Goal: Find specific page/section: Find specific page/section

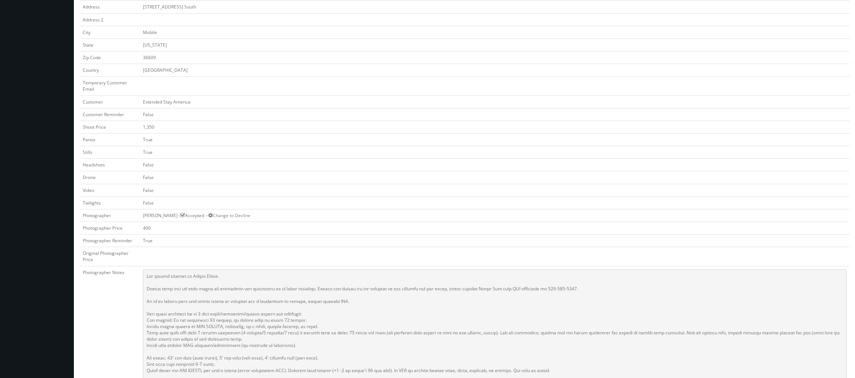
scroll to position [148, 0]
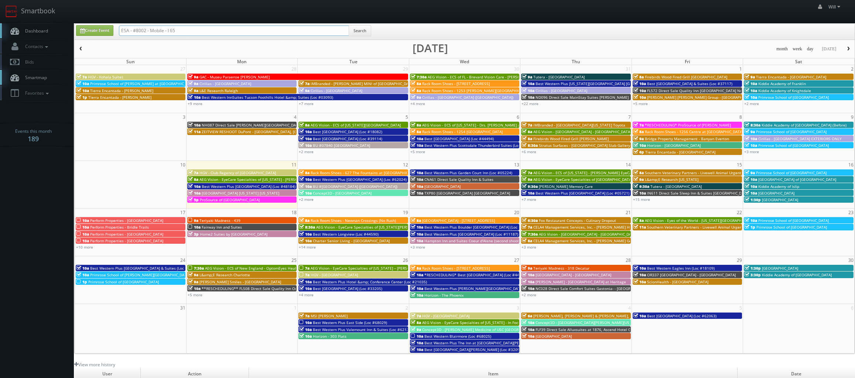
drag, startPoint x: 163, startPoint y: 24, endPoint x: 65, endPoint y: 4, distance: 100.7
click at [65, 4] on body "Smartbook Toggle Side Navigation Toggle Top Navigation Will Will Profile Logout…" at bounding box center [427, 253] width 855 height 506
paste input "(07-16-25) ESA - #9346 - Wildwood The Villages"
drag, startPoint x: 145, startPoint y: 31, endPoint x: 21, endPoint y: -6, distance: 129.5
click at [21, 0] on html "Smartbook Toggle Side Navigation Toggle Top Navigation Will Will Profile Logout…" at bounding box center [427, 253] width 855 height 506
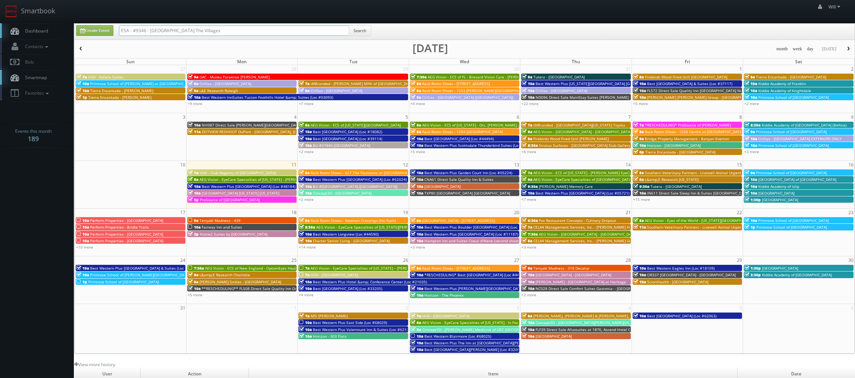
type input "ESA - #9346 - [GEOGRAPHIC_DATA] The Villages"
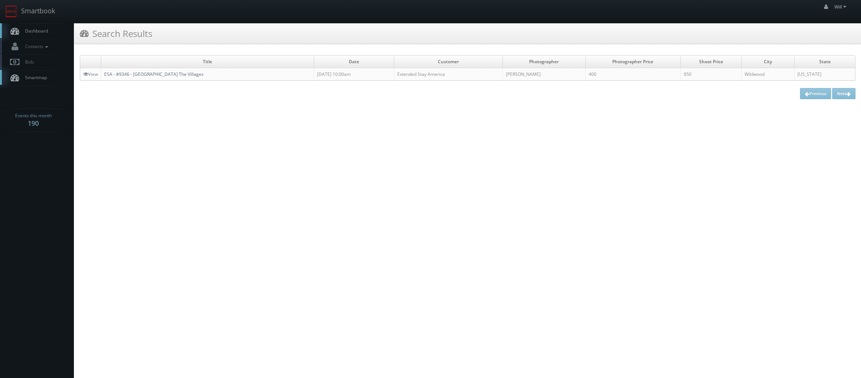
click at [178, 76] on link "ESA - #9346 - [GEOGRAPHIC_DATA] The Villages" at bounding box center [153, 74] width 99 height 6
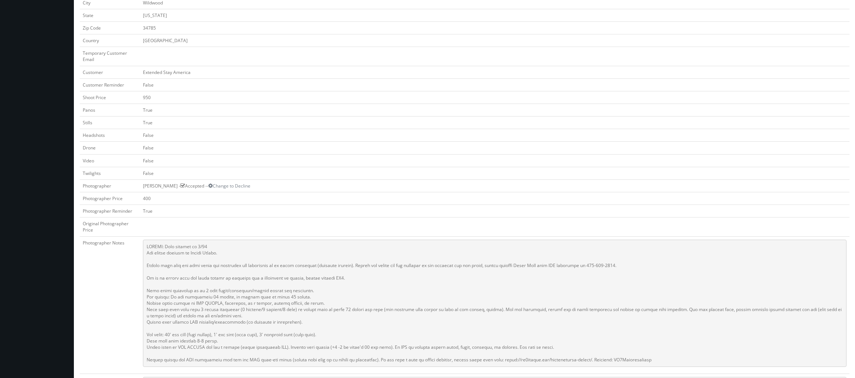
scroll to position [185, 0]
